Goal: Information Seeking & Learning: Find contact information

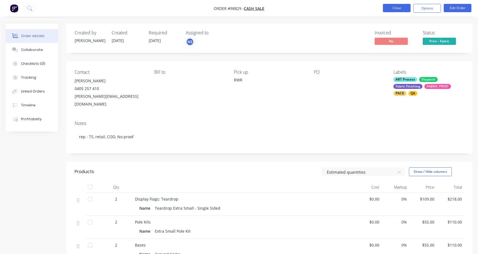
click at [393, 8] on button "Close" at bounding box center [397, 8] width 28 height 8
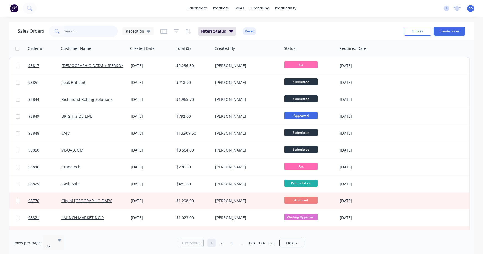
click at [73, 32] on input "text" at bounding box center [91, 31] width 54 height 11
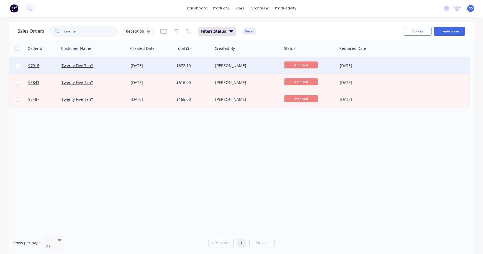
type input "twenty f"
click at [115, 66] on div "Twenty Five Ten*" at bounding box center [91, 66] width 61 height 6
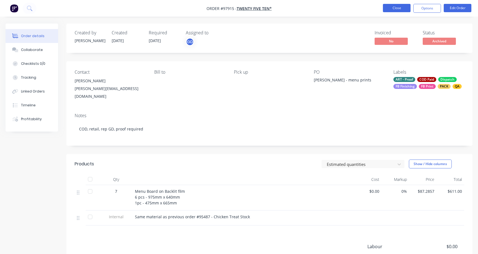
click at [393, 10] on button "Close" at bounding box center [397, 8] width 28 height 8
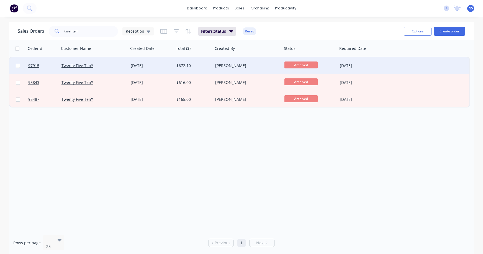
click at [169, 66] on div "[DATE]" at bounding box center [151, 66] width 41 height 6
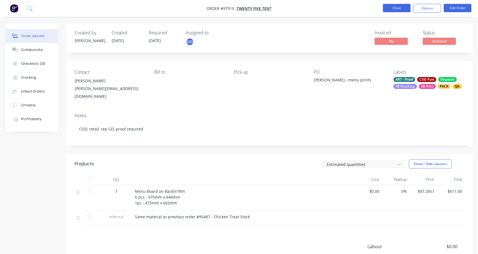
click at [388, 11] on button "Close" at bounding box center [397, 8] width 28 height 8
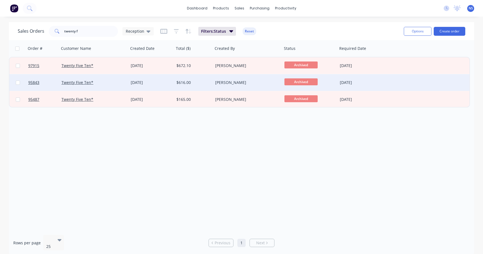
click at [204, 84] on div "$616.00" at bounding box center [192, 83] width 33 height 6
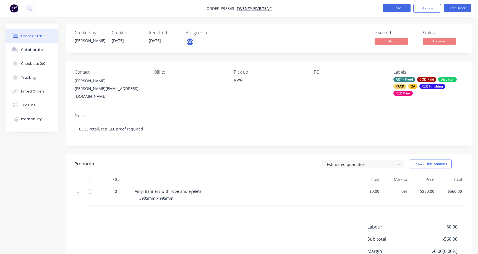
click at [398, 8] on button "Close" at bounding box center [397, 8] width 28 height 8
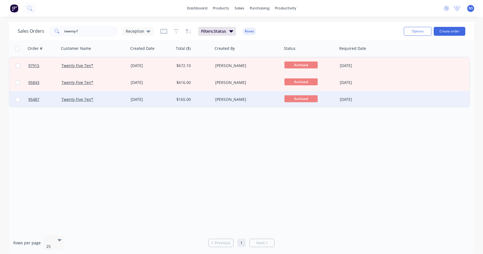
click at [161, 99] on div "[DATE]" at bounding box center [151, 100] width 41 height 6
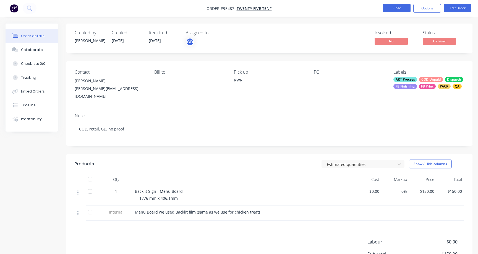
click at [396, 8] on button "Close" at bounding box center [397, 8] width 28 height 8
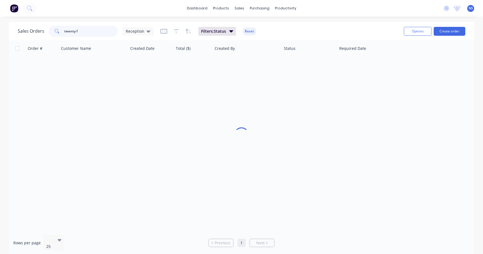
click at [101, 34] on input "twenty f" at bounding box center [91, 31] width 54 height 11
type input "t"
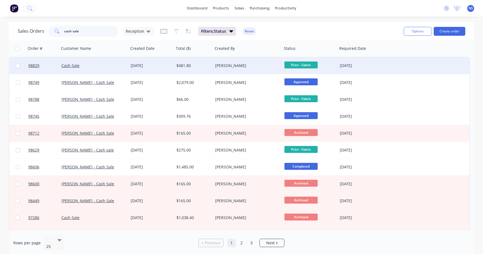
type input "cash sale"
click at [102, 67] on div "Cash Sale" at bounding box center [91, 66] width 61 height 6
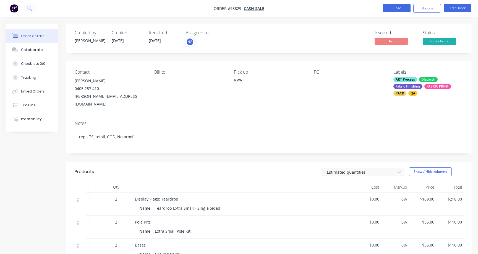
click at [398, 8] on button "Close" at bounding box center [397, 8] width 28 height 8
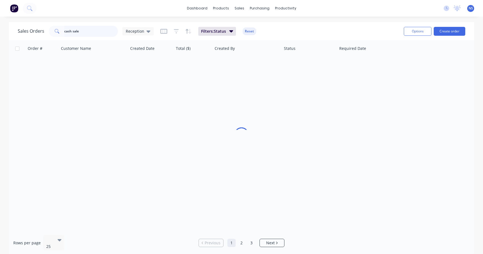
drag, startPoint x: 93, startPoint y: 32, endPoint x: 90, endPoint y: 31, distance: 3.0
click at [92, 31] on input "cash sale" at bounding box center [91, 31] width 54 height 11
click at [90, 31] on input "cash sale" at bounding box center [91, 31] width 54 height 11
drag, startPoint x: 90, startPoint y: 31, endPoint x: 47, endPoint y: 20, distance: 44.9
click at [47, 20] on div "dashboard products sales purchasing productivity dashboard products Product Cat…" at bounding box center [241, 127] width 483 height 254
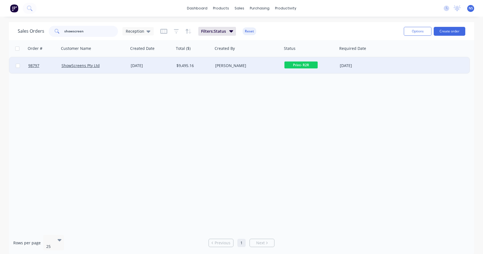
type input "showscreen"
click at [167, 67] on div "[DATE]" at bounding box center [151, 66] width 41 height 6
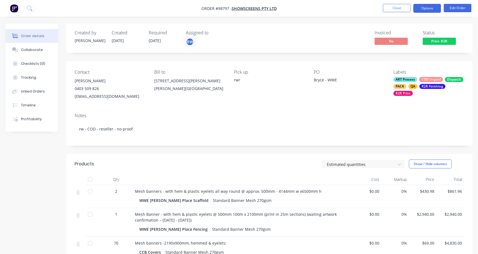
click at [426, 8] on button "Options" at bounding box center [428, 8] width 28 height 9
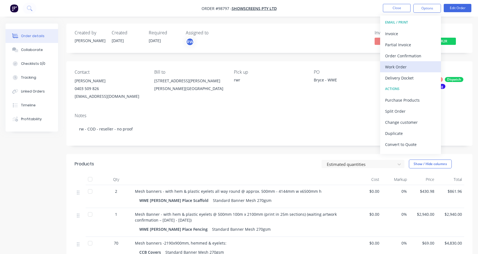
click at [406, 64] on div "Work Order" at bounding box center [410, 67] width 51 height 8
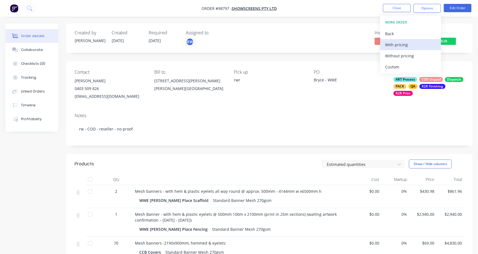
click at [396, 46] on div "With pricing" at bounding box center [410, 45] width 51 height 8
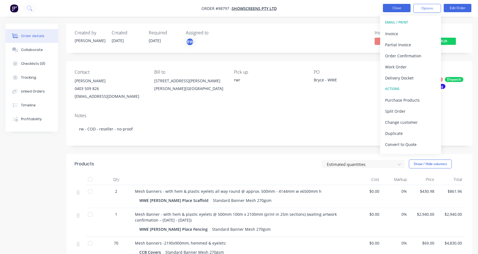
click at [397, 8] on button "Close" at bounding box center [397, 8] width 28 height 8
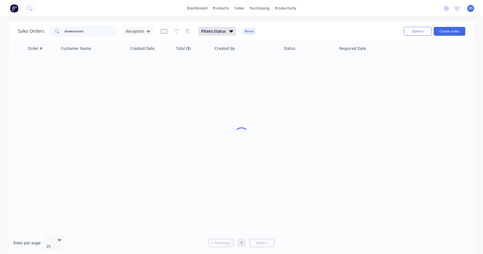
drag, startPoint x: 52, startPoint y: 26, endPoint x: 80, endPoint y: 28, distance: 28.0
click at [69, 27] on input "showscreen" at bounding box center [91, 31] width 54 height 11
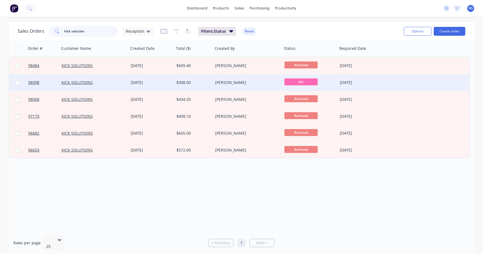
type input "kick solution"
click at [116, 82] on div "KICK SOLUTIONS" at bounding box center [91, 83] width 61 height 6
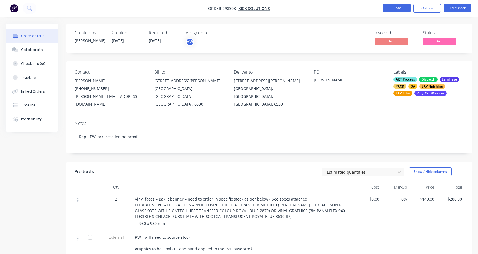
click at [397, 9] on button "Close" at bounding box center [397, 8] width 28 height 8
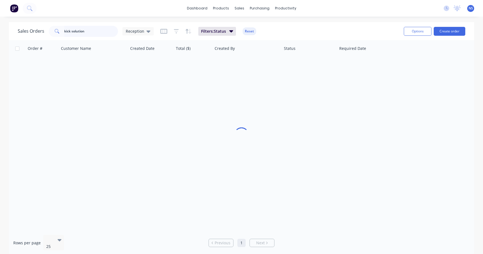
click at [60, 30] on div "kick solution" at bounding box center [83, 31] width 69 height 11
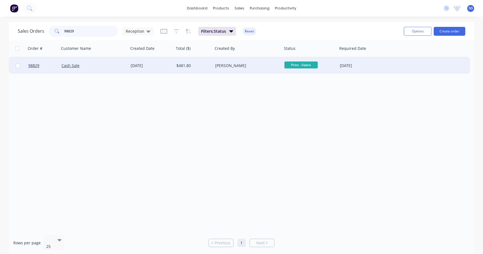
type input "98829"
click at [108, 67] on div "Cash Sale" at bounding box center [91, 66] width 61 height 6
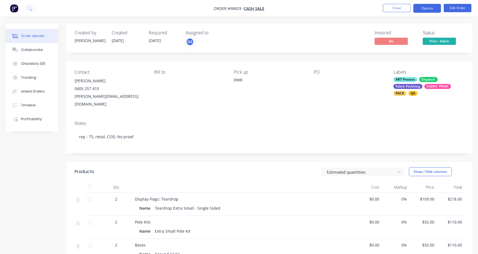
click at [431, 9] on button "Options" at bounding box center [428, 8] width 28 height 9
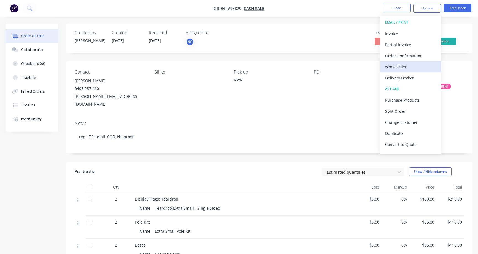
click at [407, 64] on div "Work Order" at bounding box center [410, 67] width 51 height 8
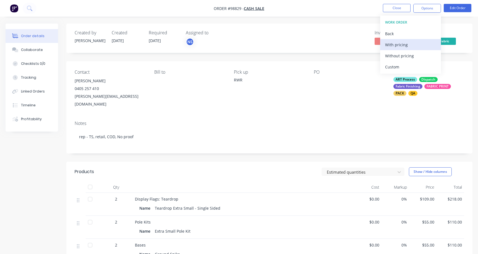
click at [402, 48] on div "With pricing" at bounding box center [410, 45] width 51 height 8
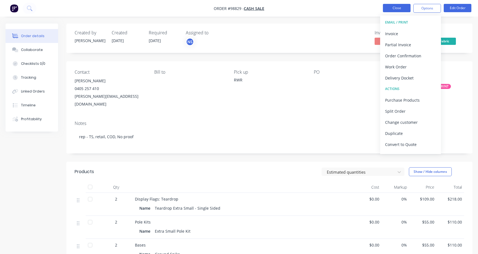
click at [396, 8] on button "Close" at bounding box center [397, 8] width 28 height 8
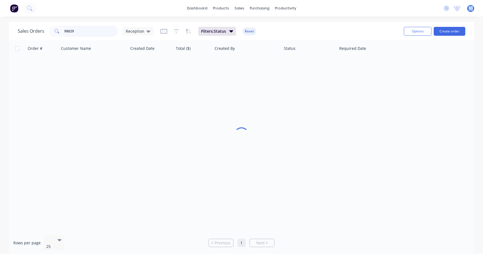
click at [86, 33] on input "98829" at bounding box center [91, 31] width 54 height 11
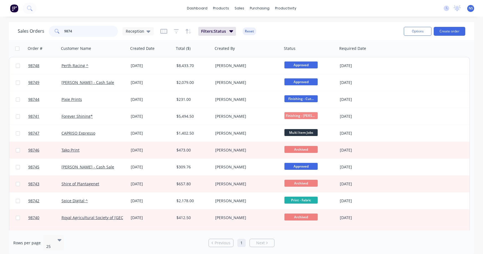
click at [68, 31] on input "9874" at bounding box center [91, 31] width 54 height 11
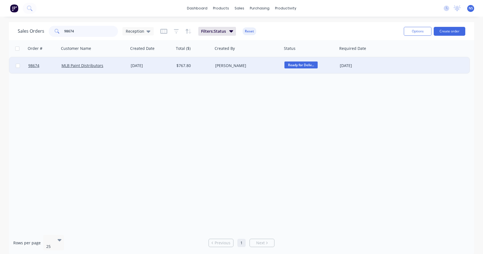
type input "98674"
click at [124, 65] on div "MLB Paint Distributors" at bounding box center [93, 66] width 65 height 6
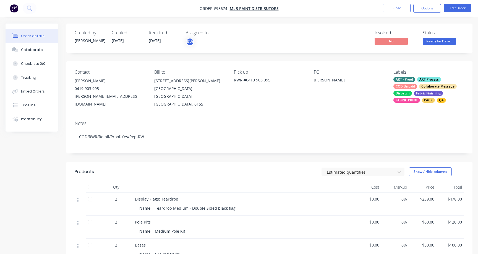
click at [418, 88] on div "ART - Proof ART Process COD Unpaid Collaborate Message Dispatch Fabric Finishin…" at bounding box center [429, 90] width 71 height 26
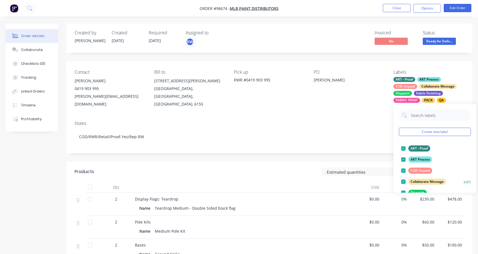
click at [405, 170] on div at bounding box center [403, 170] width 11 height 11
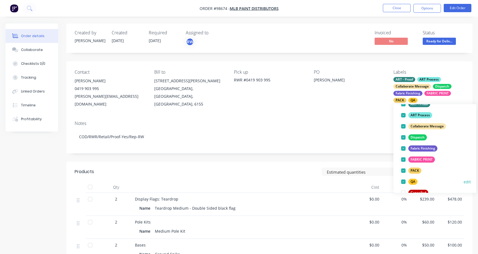
scroll to position [101, 0]
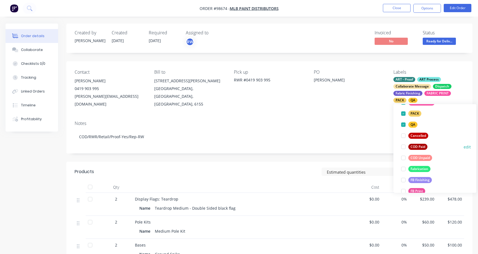
click at [403, 147] on div at bounding box center [403, 146] width 11 height 11
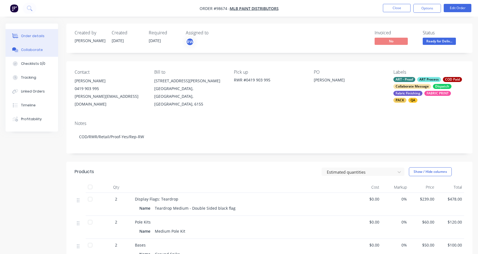
click at [33, 48] on div "Collaborate" at bounding box center [32, 49] width 22 height 5
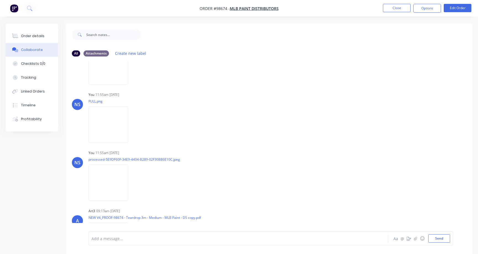
scroll to position [352, 0]
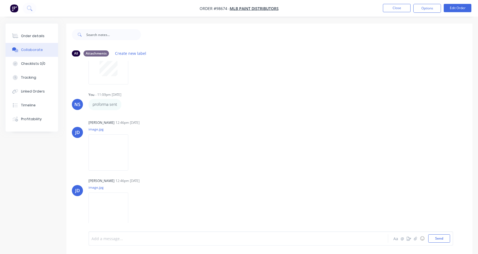
click at [135, 235] on div at bounding box center [226, 238] width 269 height 6
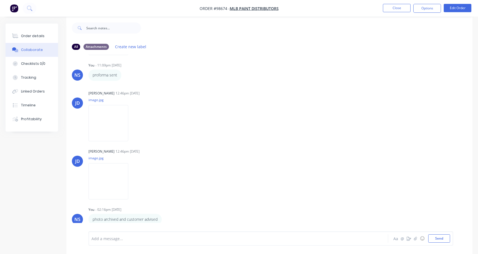
scroll to position [8, 0]
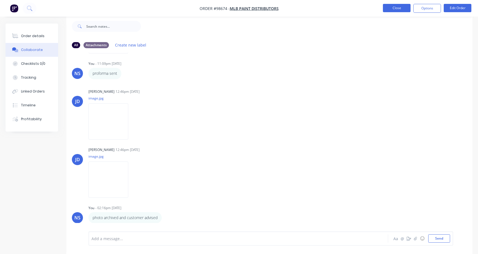
click at [391, 6] on button "Close" at bounding box center [397, 8] width 28 height 8
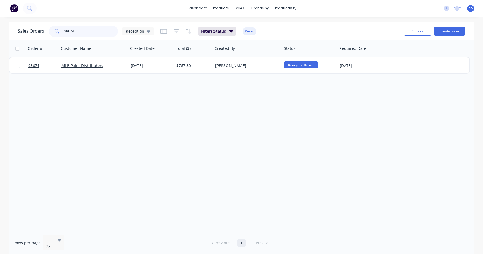
click at [93, 32] on input "98674" at bounding box center [91, 31] width 54 height 11
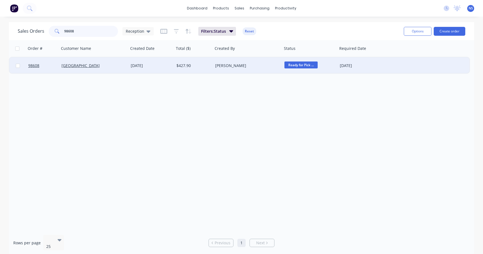
type input "98608"
click at [117, 66] on div "[GEOGRAPHIC_DATA]" at bounding box center [91, 66] width 61 height 6
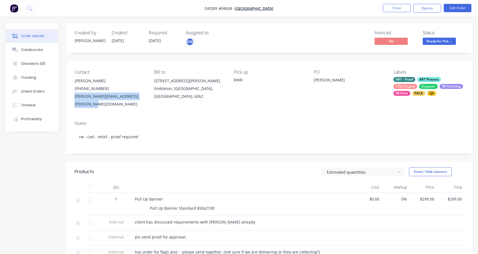
drag, startPoint x: 71, startPoint y: 95, endPoint x: 115, endPoint y: 106, distance: 45.0
click at [133, 106] on div "Contact [PERSON_NAME] [PHONE_NUMBER] [PERSON_NAME][EMAIL_ADDRESS][PERSON_NAME][…" at bounding box center [269, 88] width 406 height 55
copy div "[PERSON_NAME][EMAIL_ADDRESS][PERSON_NAME][DOMAIN_NAME]"
click at [38, 49] on div "Collaborate" at bounding box center [32, 49] width 22 height 5
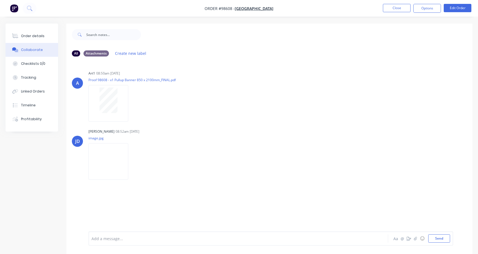
click at [140, 238] on div at bounding box center [226, 238] width 269 height 6
click at [396, 8] on button "Close" at bounding box center [397, 8] width 28 height 8
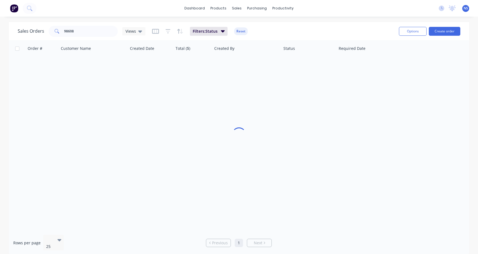
click at [396, 8] on div "dashboard products sales purchasing productivity dashboard products Product Cat…" at bounding box center [239, 8] width 478 height 17
